Goal: Transaction & Acquisition: Purchase product/service

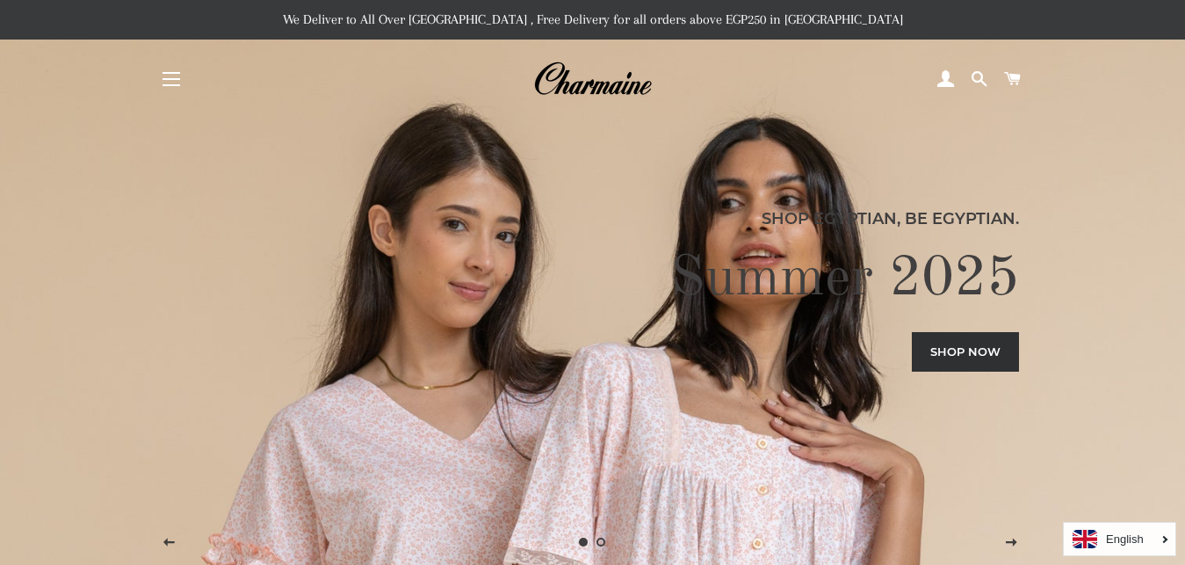
click at [956, 355] on link "Shop now" at bounding box center [965, 351] width 107 height 39
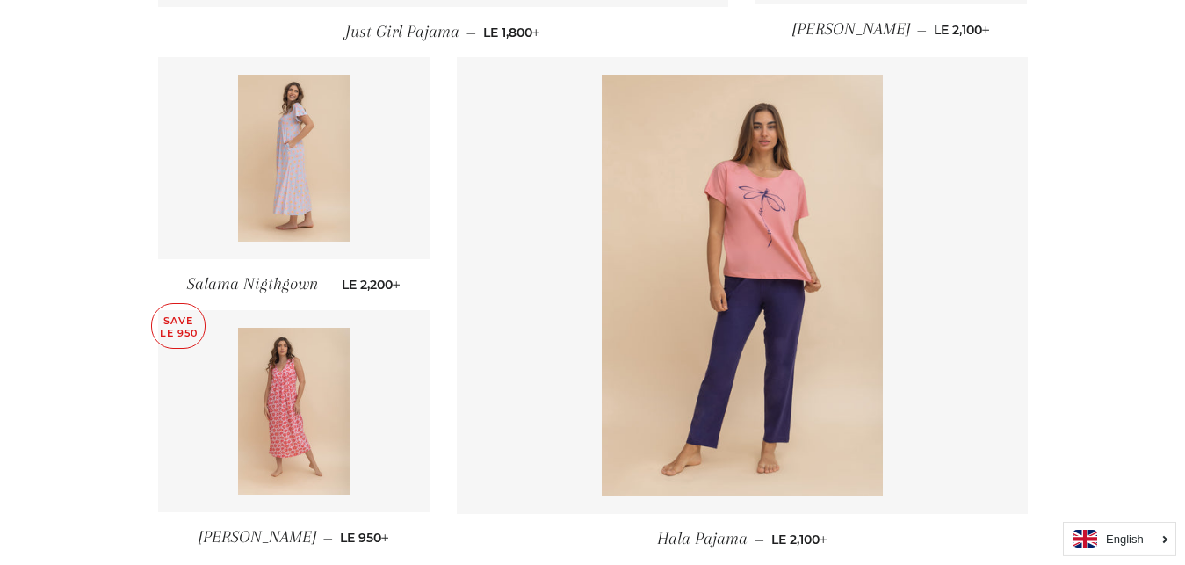
scroll to position [2562, 0]
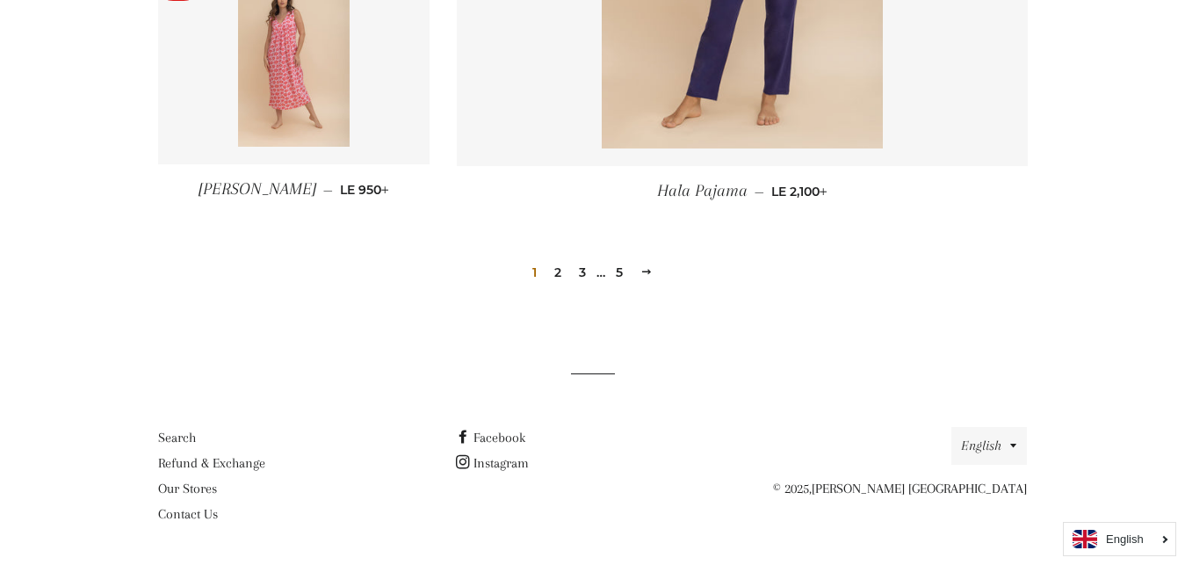
click at [557, 270] on link "2" at bounding box center [557, 272] width 21 height 26
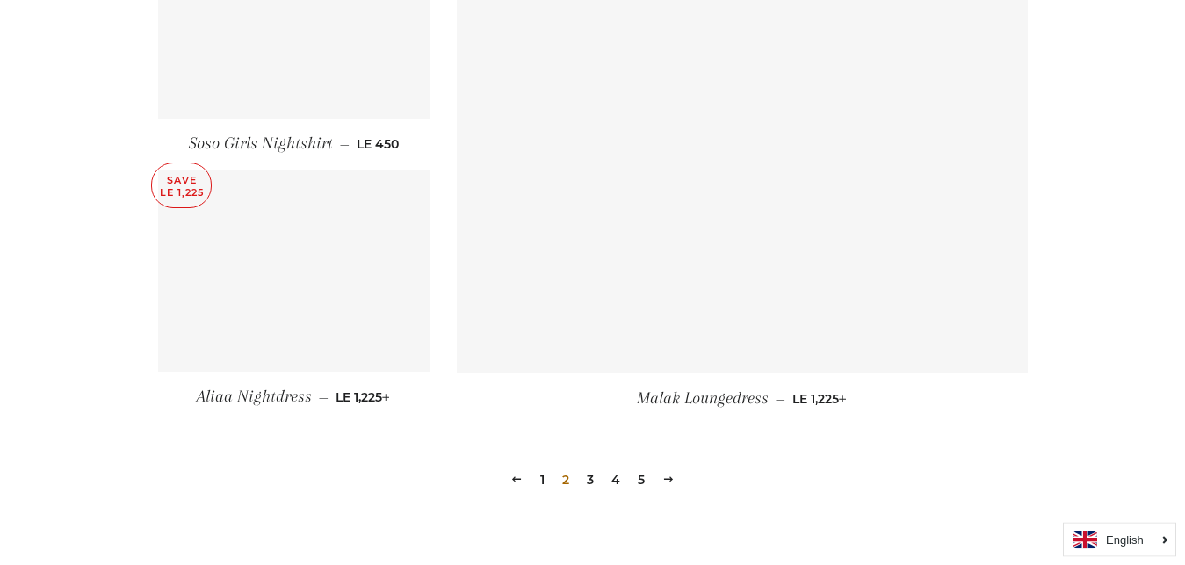
scroll to position [2374, 0]
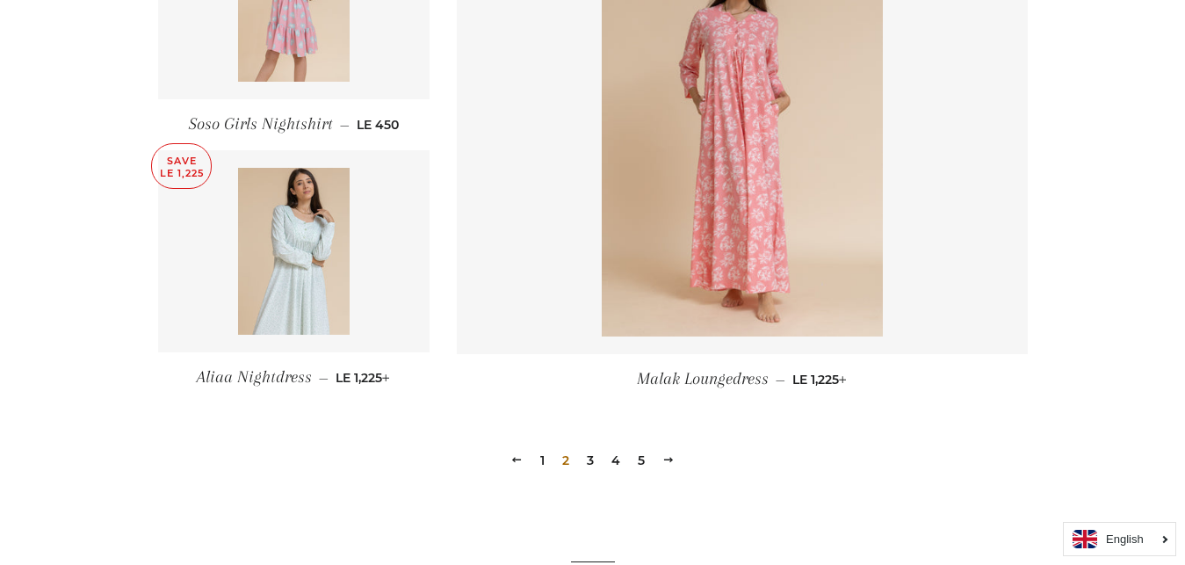
click at [588, 465] on link "3" at bounding box center [590, 460] width 21 height 26
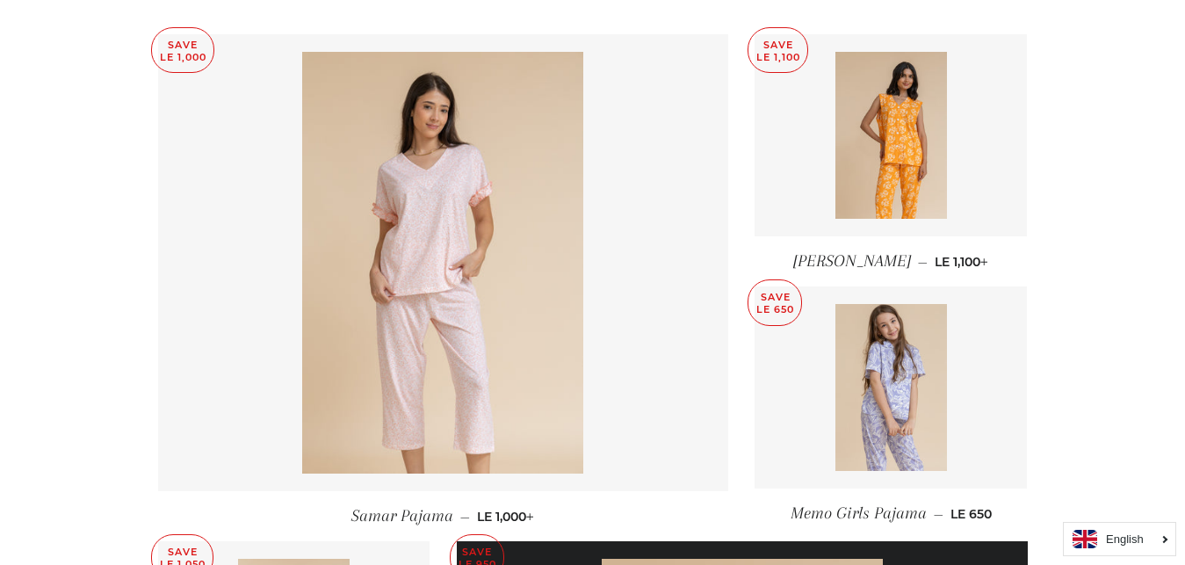
scroll to position [717, 0]
